Goal: Navigation & Orientation: Locate item on page

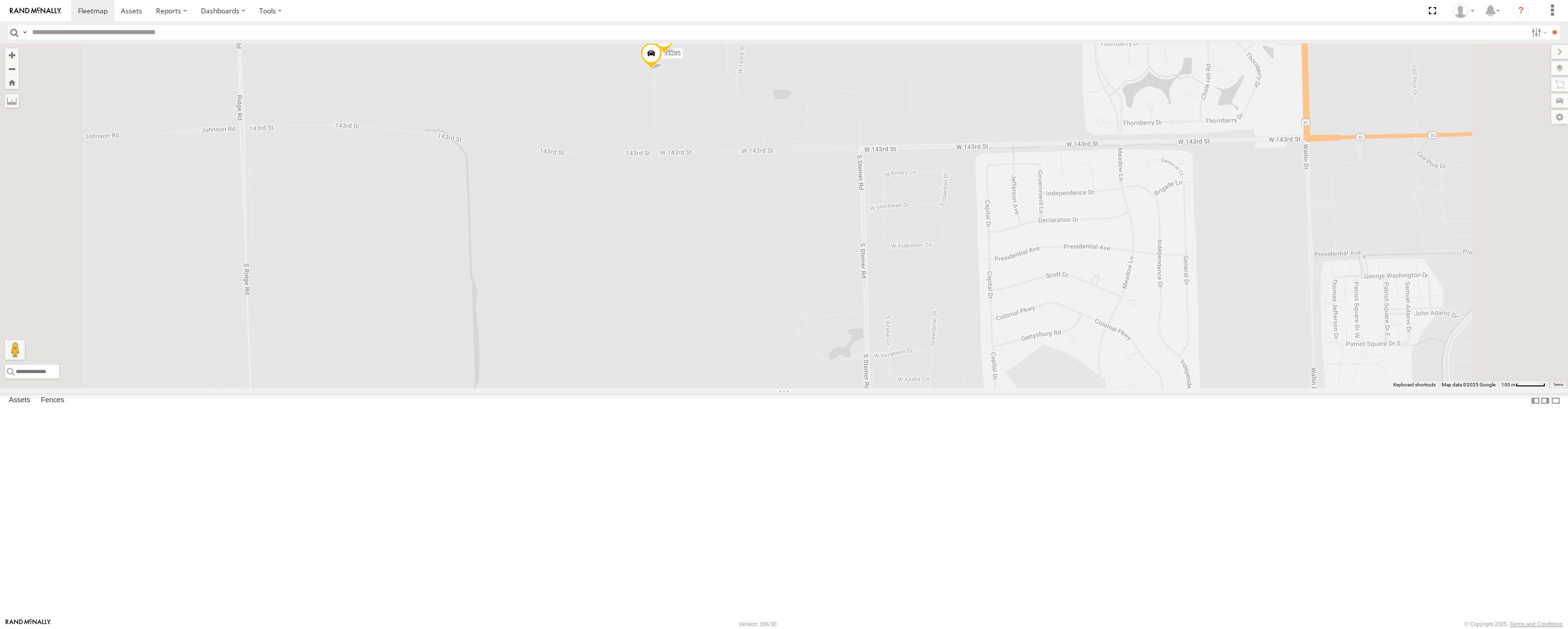
click at [1560, 68] on label at bounding box center [1559, 68] width 17 height 14
click at [0, 0] on span "Basemaps" at bounding box center [0, 0] width 0 height 0
click at [0, 0] on span "Satellite" at bounding box center [0, 0] width 0 height 0
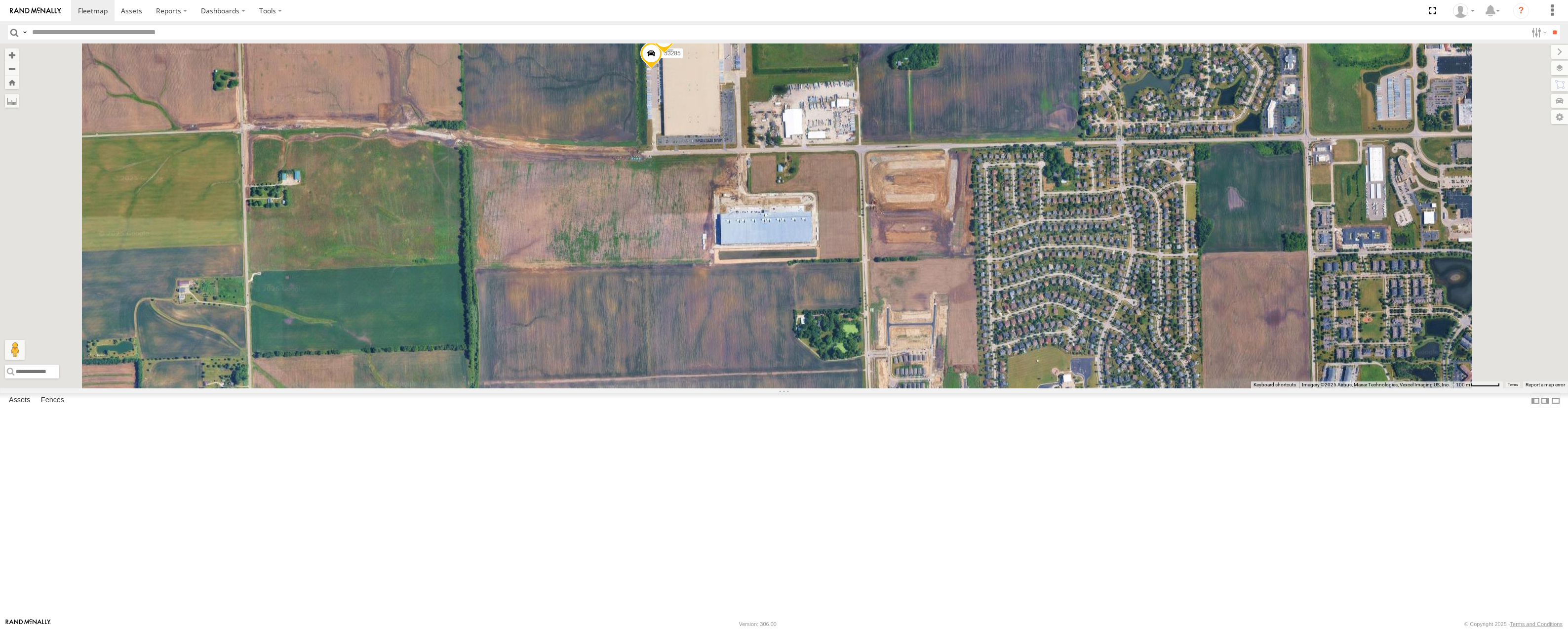
click at [749, 38] on span at bounding box center [738, 25] width 22 height 27
click at [752, 27] on label at bounding box center [742, 23] width 19 height 7
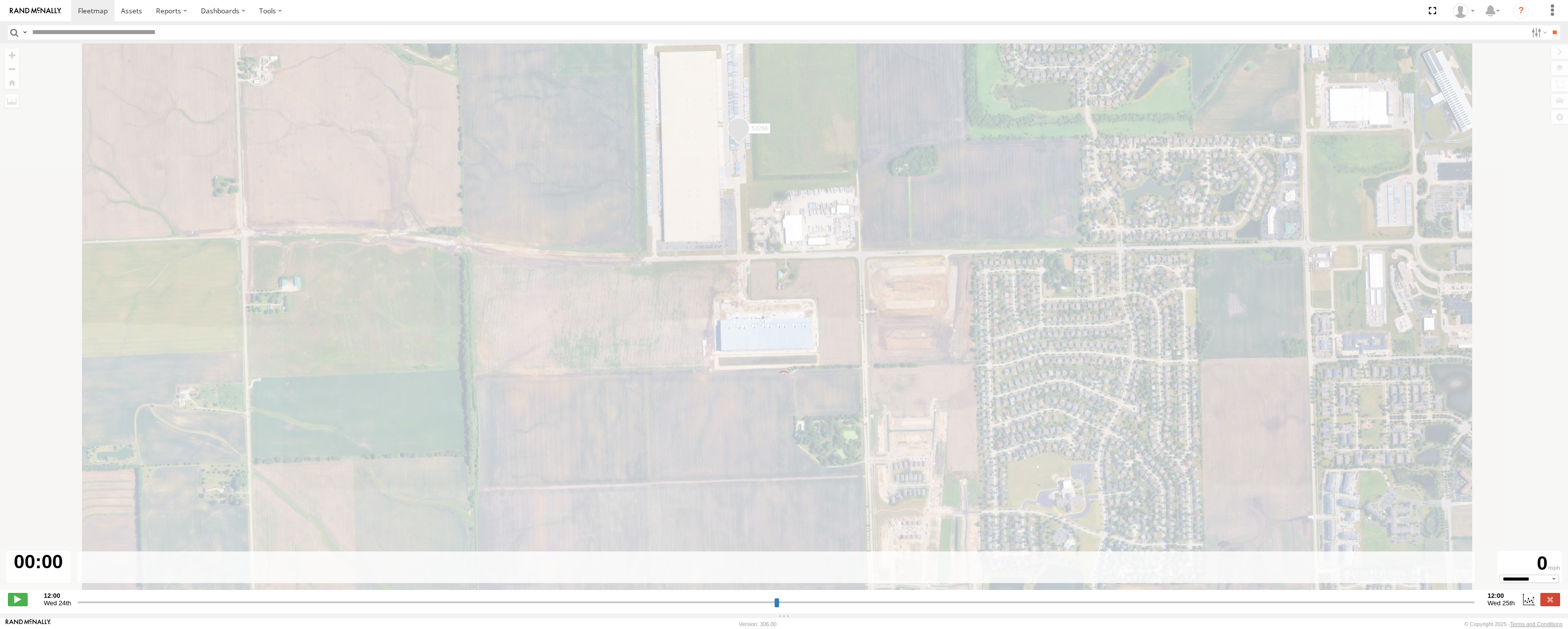
type input "**********"
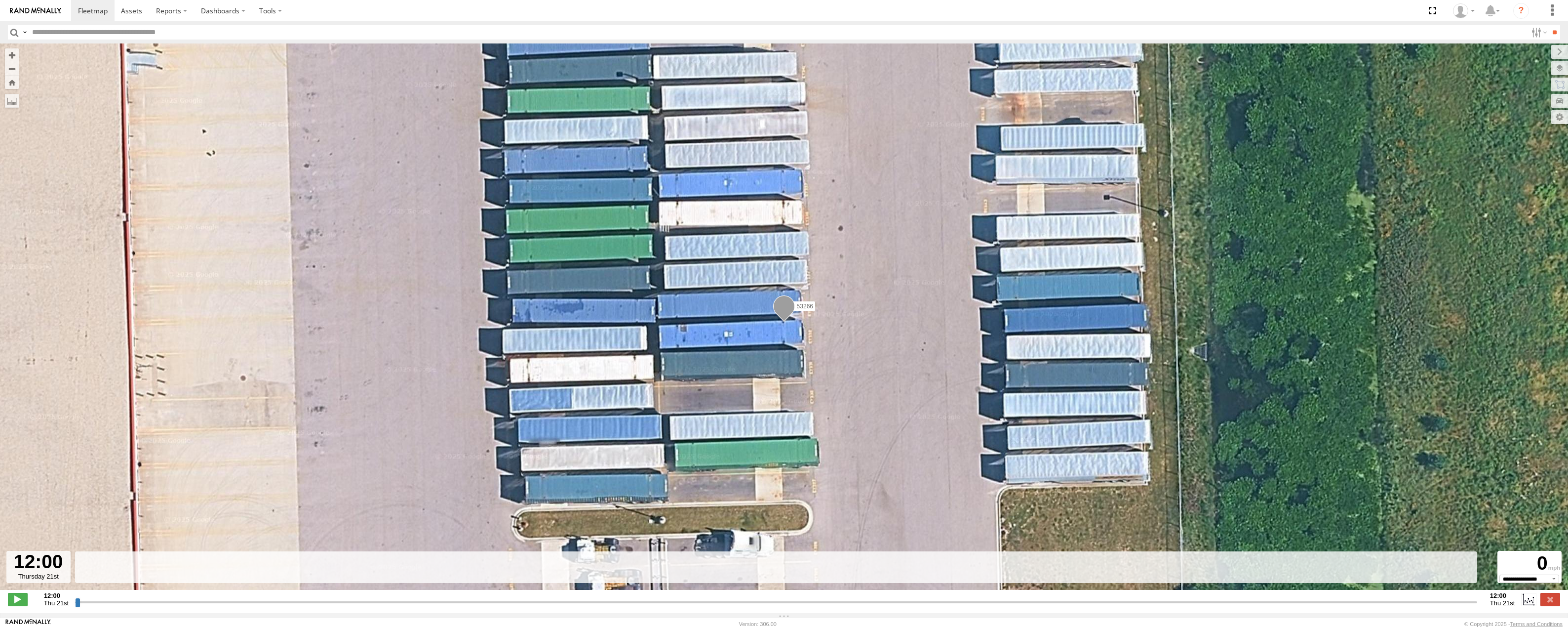
drag, startPoint x: 79, startPoint y: 607, endPoint x: 49, endPoint y: 602, distance: 30.4
click at [150, 606] on input "range" at bounding box center [776, 602] width 1402 height 10
drag, startPoint x: 79, startPoint y: 610, endPoint x: 92, endPoint y: 610, distance: 13.0
click at [98, 606] on input "range" at bounding box center [776, 602] width 1402 height 10
drag, startPoint x: 76, startPoint y: 605, endPoint x: 439, endPoint y: 592, distance: 363.2
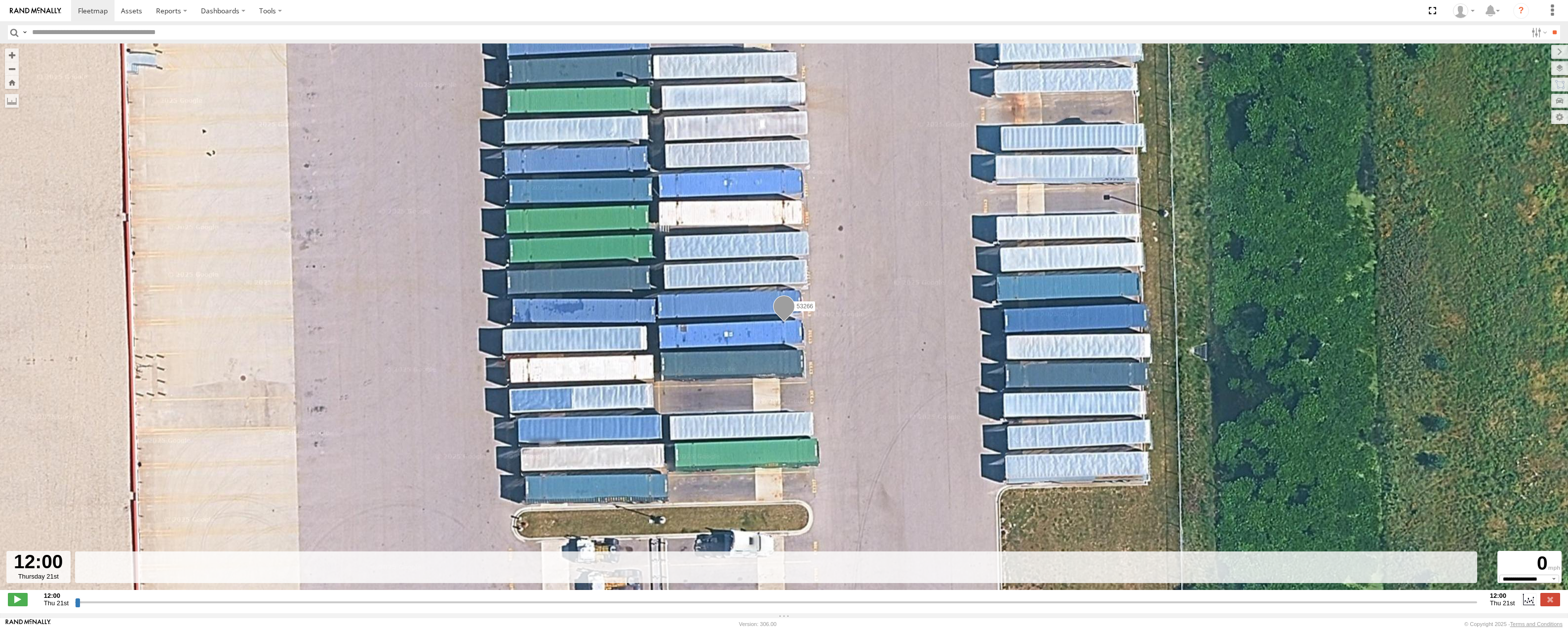
click at [431, 598] on input "range" at bounding box center [776, 602] width 1402 height 10
